Goal: Information Seeking & Learning: Find specific page/section

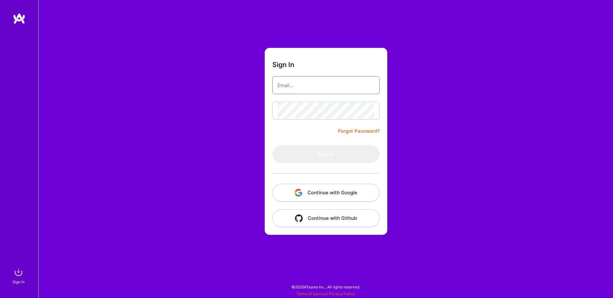
type input "[EMAIL_ADDRESS][DOMAIN_NAME]"
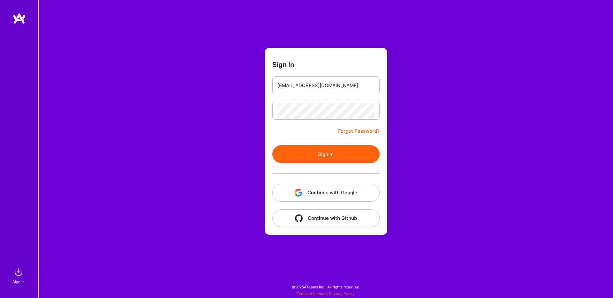
click at [333, 154] on button "Sign In" at bounding box center [325, 154] width 107 height 18
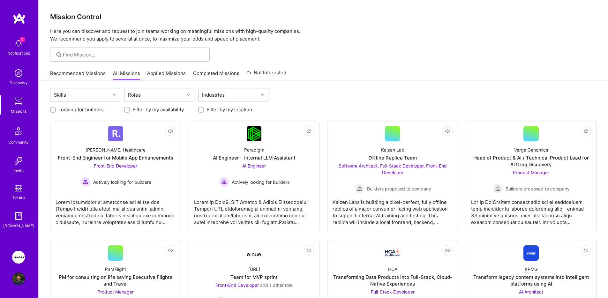
click at [22, 281] on img at bounding box center [18, 279] width 13 height 13
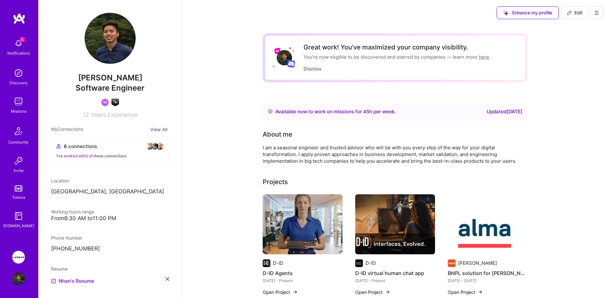
click at [24, 50] on div "Notifications" at bounding box center [18, 53] width 23 height 7
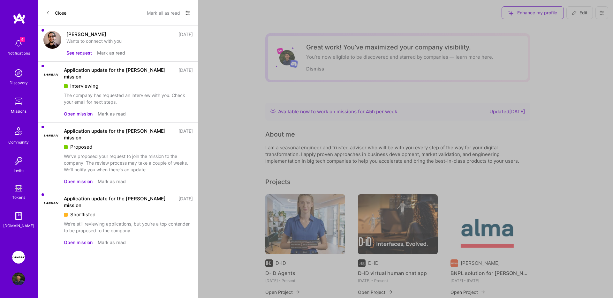
click at [66, 9] on button "Close" at bounding box center [56, 13] width 20 height 10
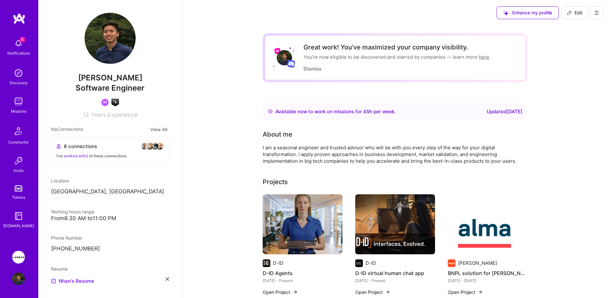
click at [25, 72] on link "Discovery" at bounding box center [19, 76] width 40 height 19
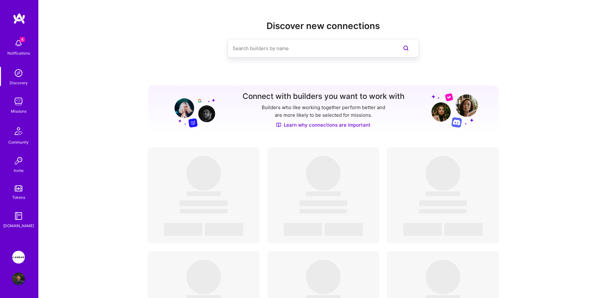
click at [250, 50] on input at bounding box center [311, 48] width 156 height 16
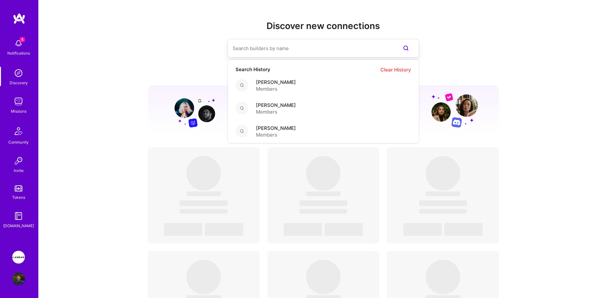
paste input "[PERSON_NAME]"
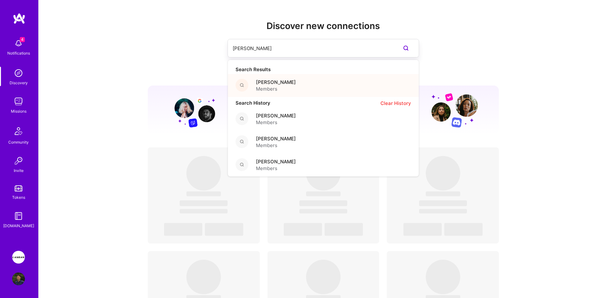
type input "[PERSON_NAME]"
click at [275, 88] on span "Members" at bounding box center [276, 89] width 40 height 7
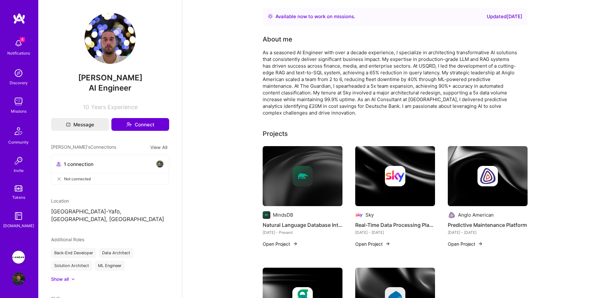
click at [408, 75] on div "As a seasoned AI Engineer with over a decade experience, I specialize in archit…" at bounding box center [391, 82] width 256 height 67
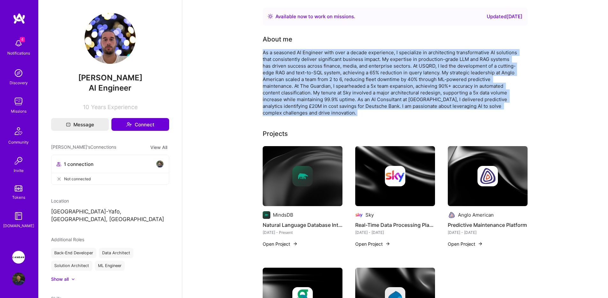
click at [408, 75] on div "As a seasoned AI Engineer with over a decade experience, I specialize in archit…" at bounding box center [391, 82] width 256 height 67
click at [15, 77] on img at bounding box center [18, 73] width 13 height 13
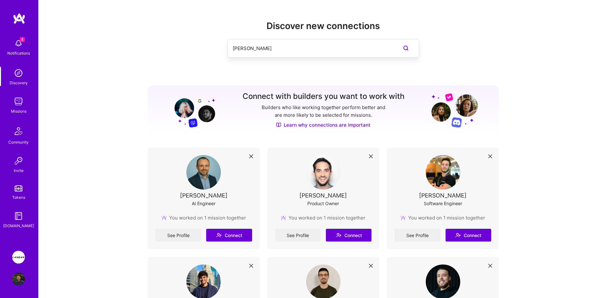
click at [261, 50] on input "[PERSON_NAME]" at bounding box center [311, 48] width 156 height 16
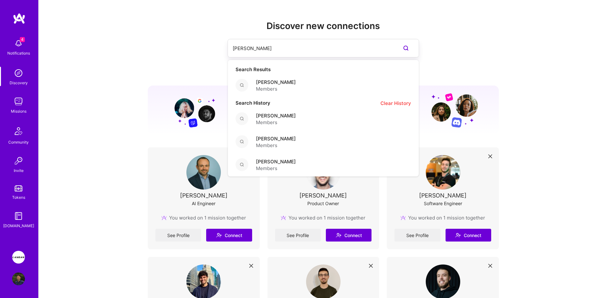
paste input "[PERSON_NAME] [PERSON_NAME]"
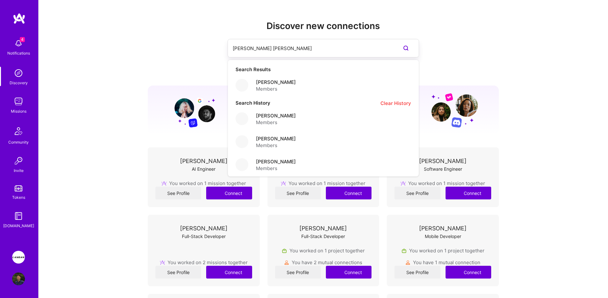
type input "[PERSON_NAME] [PERSON_NAME]"
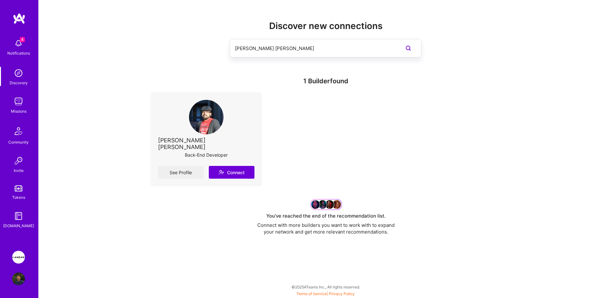
click at [211, 127] on img at bounding box center [206, 117] width 34 height 34
click at [183, 175] on link "See Profile" at bounding box center [181, 172] width 46 height 13
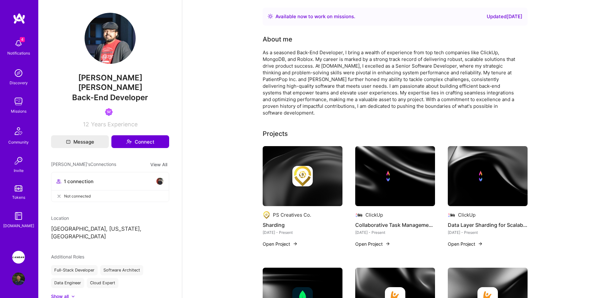
click at [315, 57] on div "As a seasoned Back-End Developer, I bring a wealth of experience from top tech …" at bounding box center [391, 82] width 256 height 67
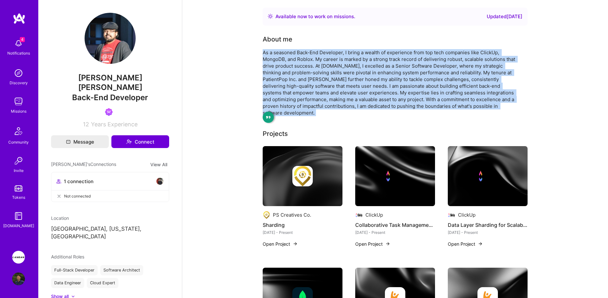
click at [315, 57] on div "As a seasoned Back-End Developer, I bring a wealth of experience from top tech …" at bounding box center [391, 82] width 256 height 67
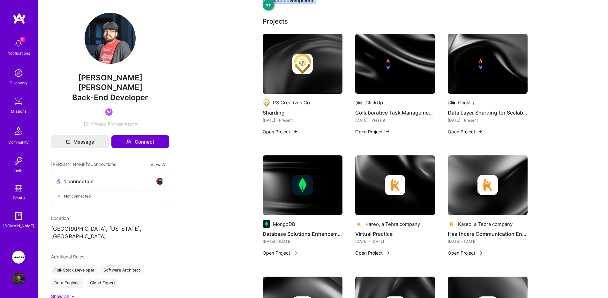
scroll to position [225, 0]
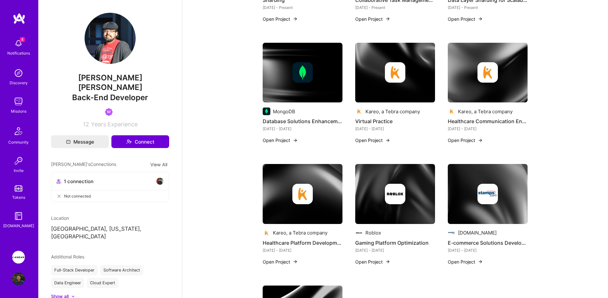
click at [24, 75] on img at bounding box center [18, 73] width 13 height 13
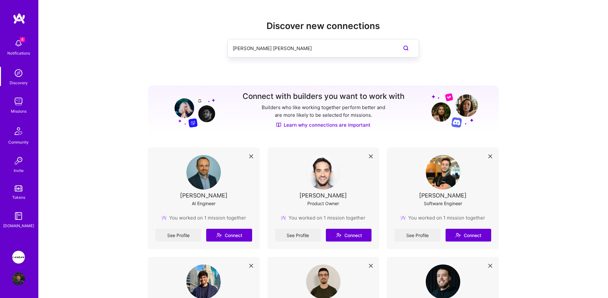
click at [294, 56] on input "[PERSON_NAME] [PERSON_NAME]" at bounding box center [311, 48] width 156 height 16
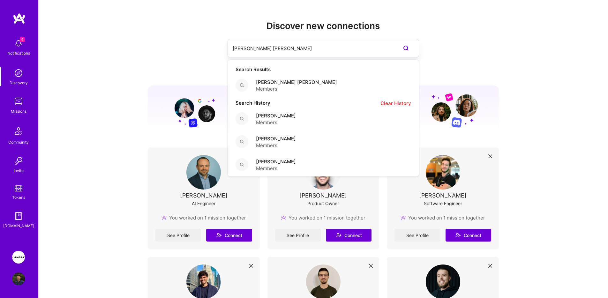
paste input "[PERSON_NAME]"
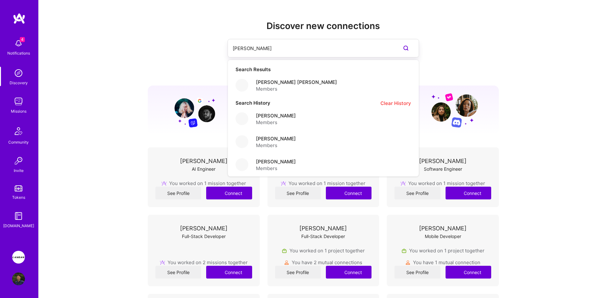
type input "[PERSON_NAME]"
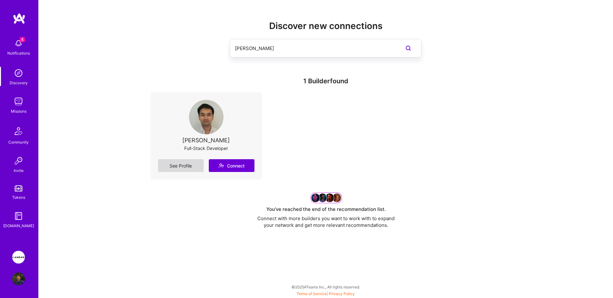
click at [186, 167] on link "See Profile" at bounding box center [181, 165] width 46 height 13
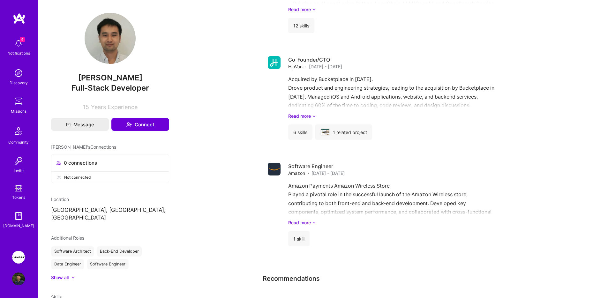
scroll to position [709, 0]
